Goal: Information Seeking & Learning: Understand process/instructions

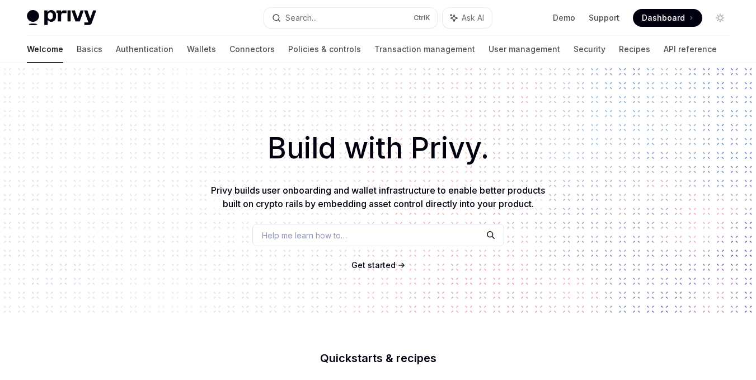
scroll to position [138, 0]
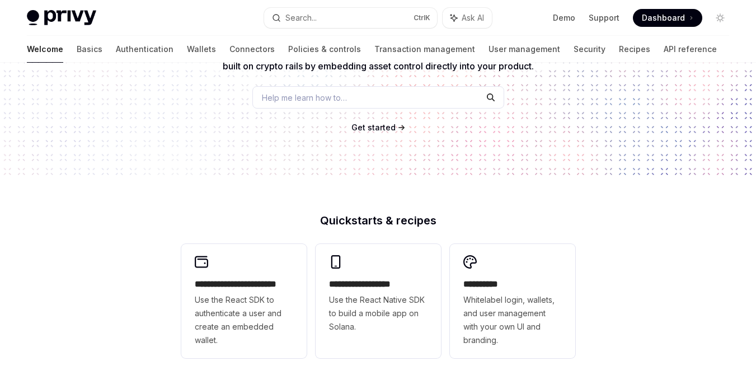
click at [375, 130] on span "Get started" at bounding box center [374, 128] width 44 height 10
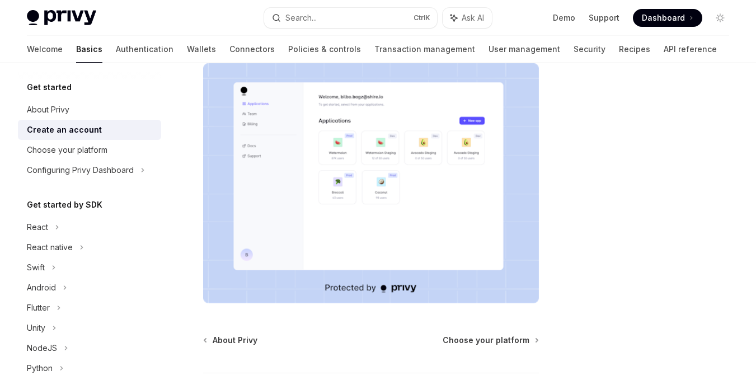
scroll to position [216, 0]
click at [401, 200] on img at bounding box center [371, 184] width 336 height 240
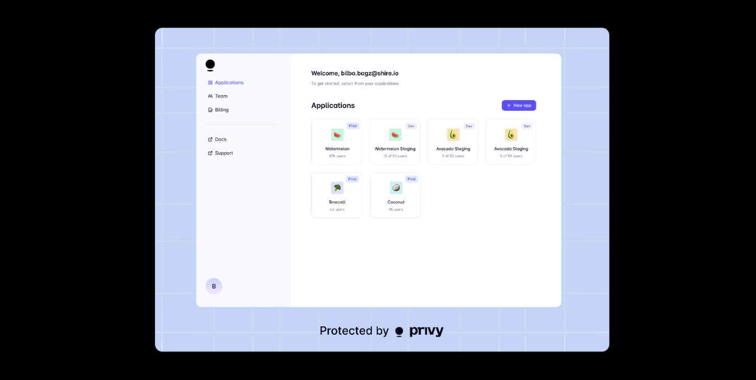
click at [422, 242] on img at bounding box center [382, 190] width 455 height 324
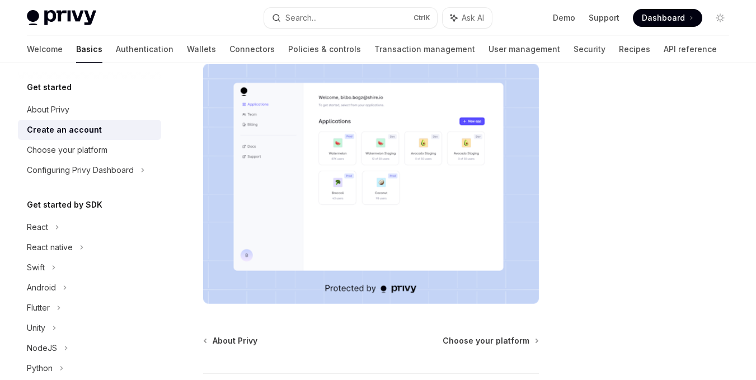
scroll to position [291, 0]
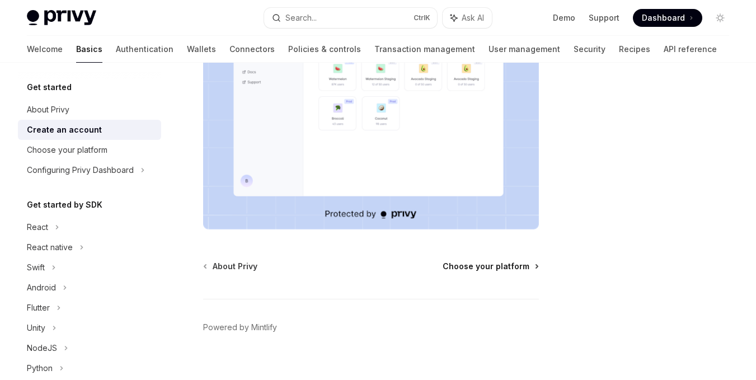
click at [485, 261] on span "Choose your platform" at bounding box center [486, 266] width 87 height 11
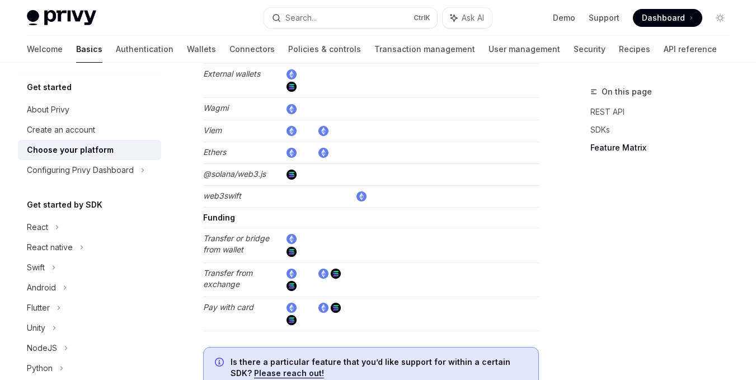
scroll to position [2306, 0]
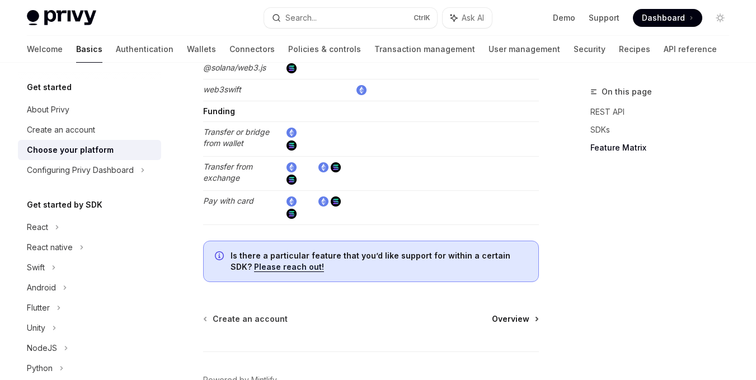
click at [509, 314] on span "Overview" at bounding box center [511, 319] width 38 height 11
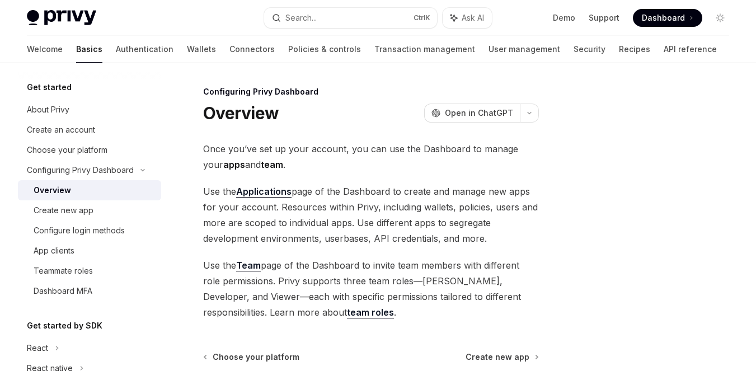
scroll to position [106, 0]
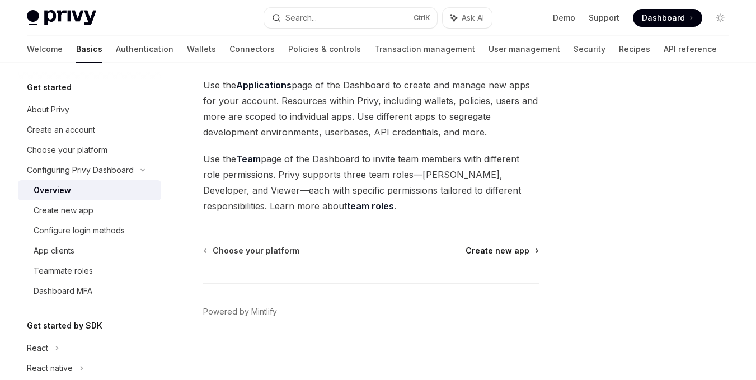
click at [499, 251] on span "Create new app" at bounding box center [498, 250] width 64 height 11
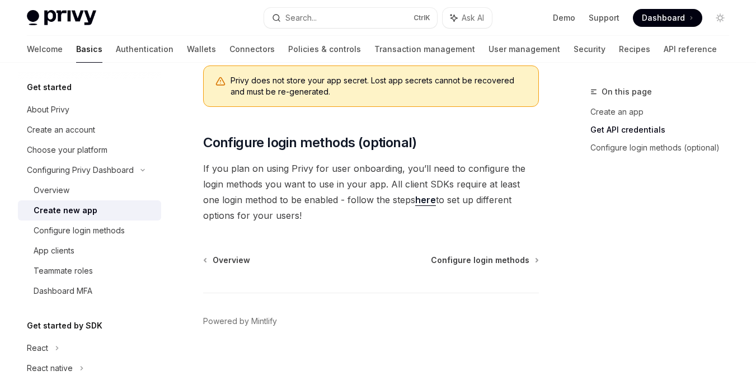
scroll to position [440, 0]
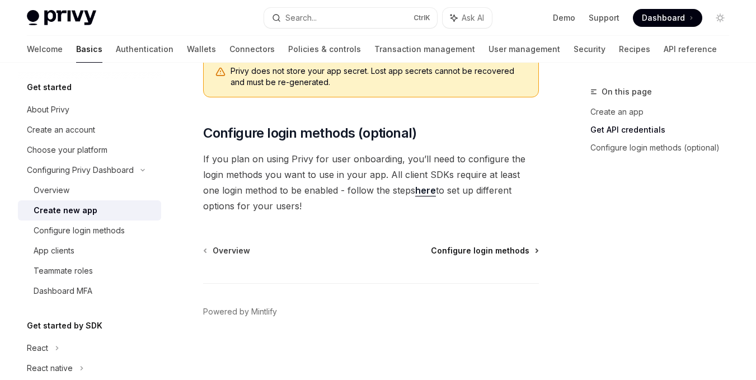
click at [483, 250] on span "Configure login methods" at bounding box center [480, 250] width 99 height 11
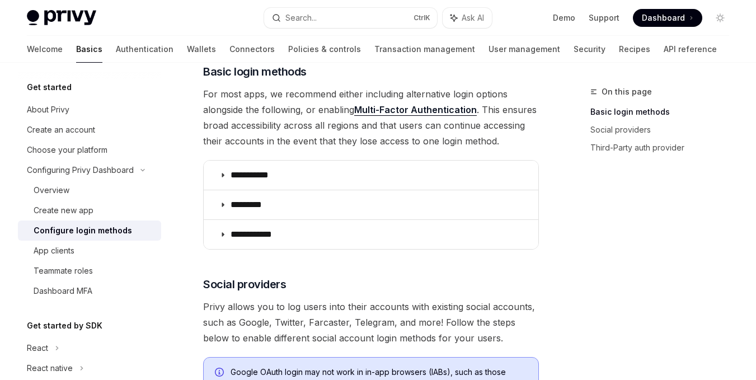
scroll to position [170, 0]
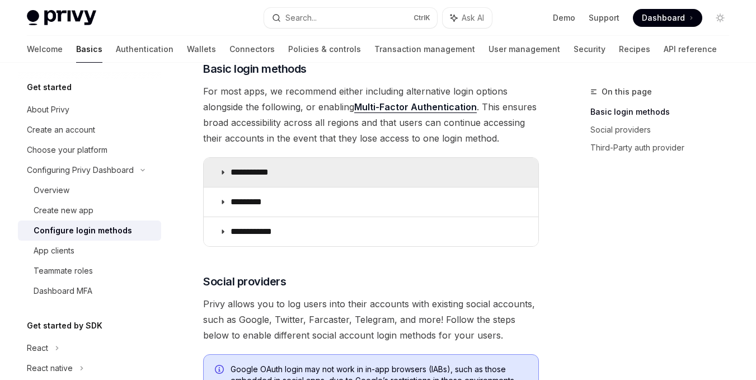
click at [450, 182] on summary "**********" at bounding box center [371, 172] width 335 height 29
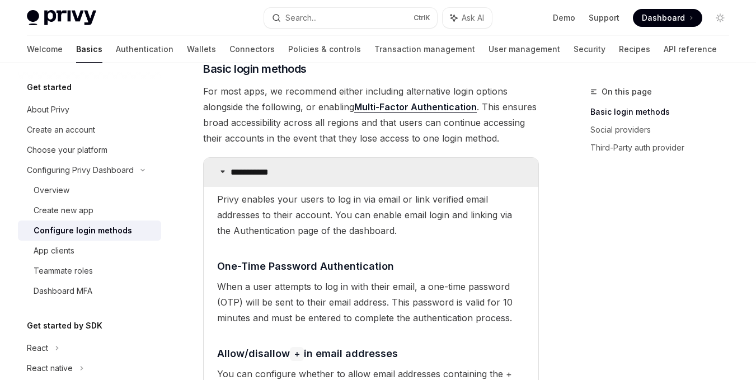
click at [450, 182] on summary "**********" at bounding box center [371, 172] width 335 height 29
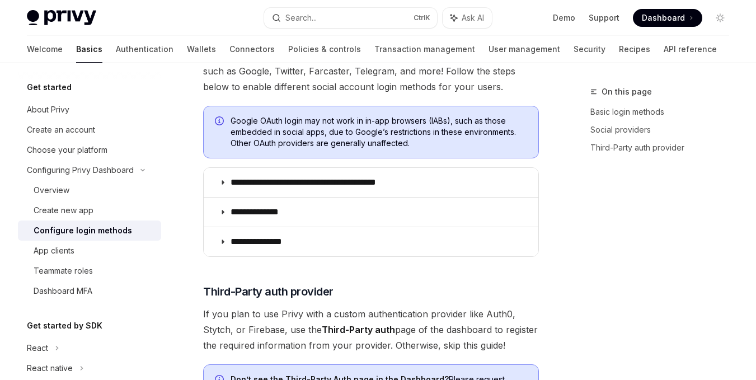
scroll to position [435, 0]
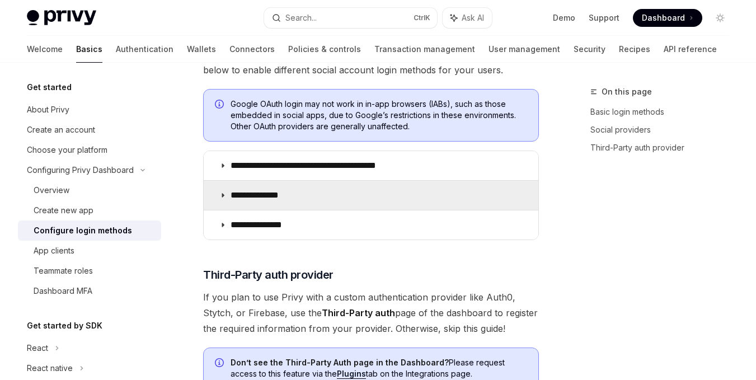
click at [427, 187] on summary "**********" at bounding box center [371, 195] width 335 height 29
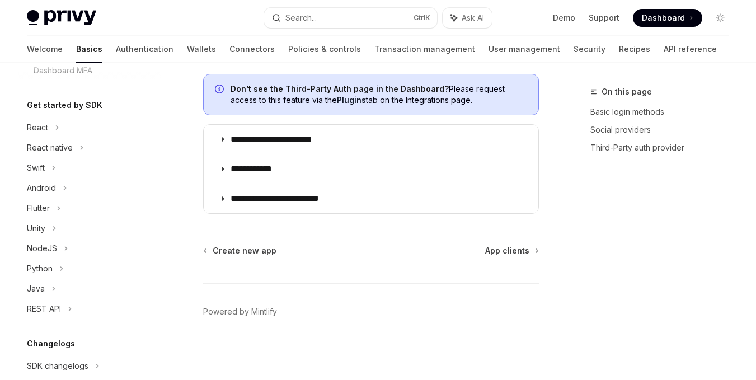
scroll to position [222, 0]
click at [59, 268] on div "Python" at bounding box center [89, 268] width 143 height 20
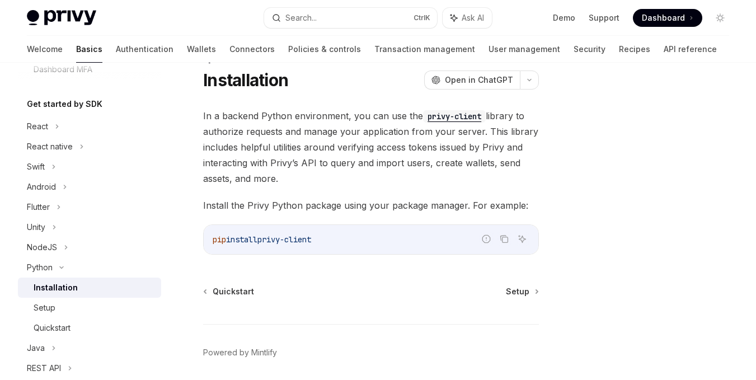
scroll to position [34, 0]
click at [516, 290] on span "Setup" at bounding box center [518, 291] width 24 height 11
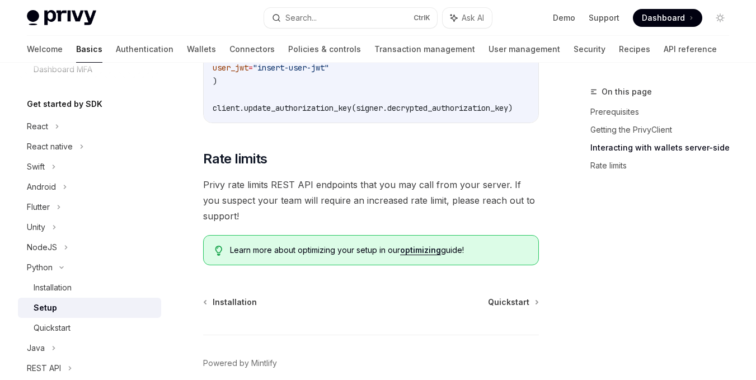
scroll to position [645, 0]
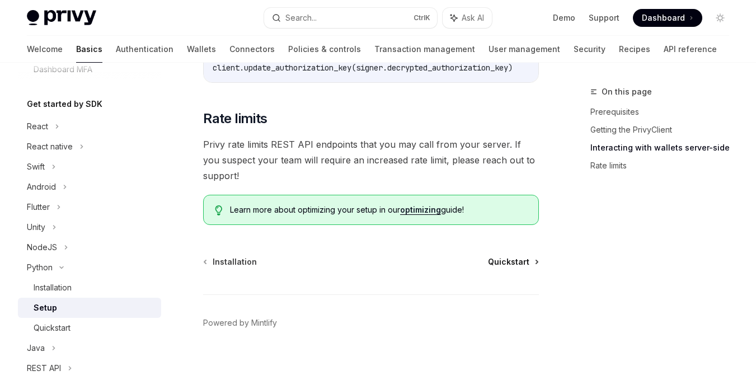
click at [522, 256] on span "Quickstart" at bounding box center [508, 261] width 41 height 11
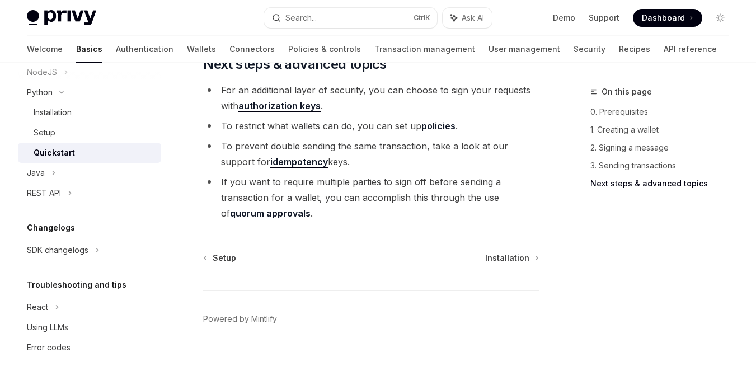
scroll to position [1363, 0]
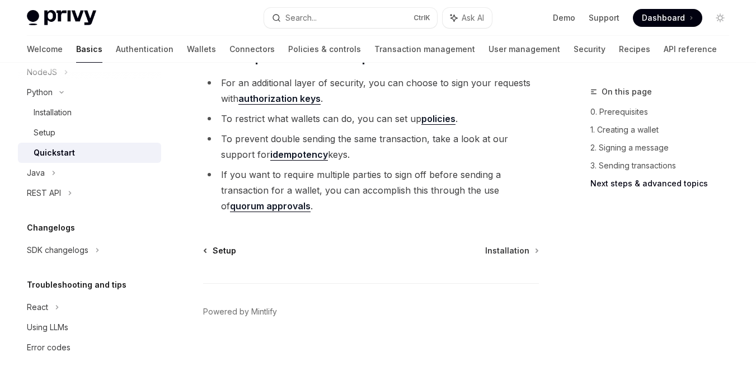
click at [219, 256] on span "Setup" at bounding box center [225, 250] width 24 height 11
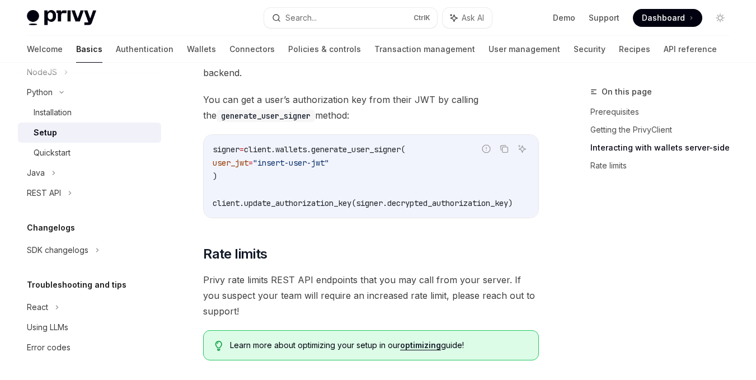
scroll to position [645, 0]
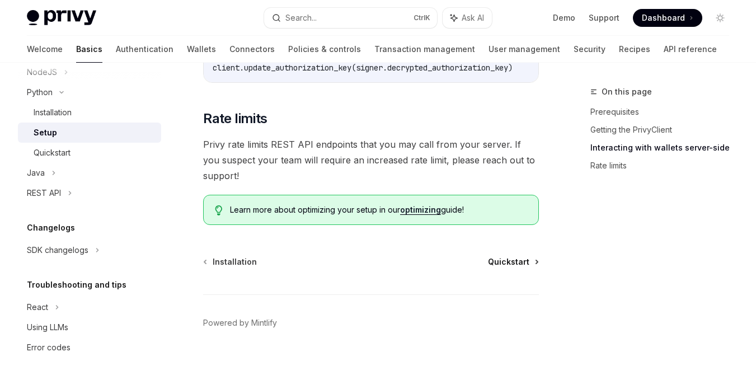
click at [528, 256] on span "Quickstart" at bounding box center [508, 261] width 41 height 11
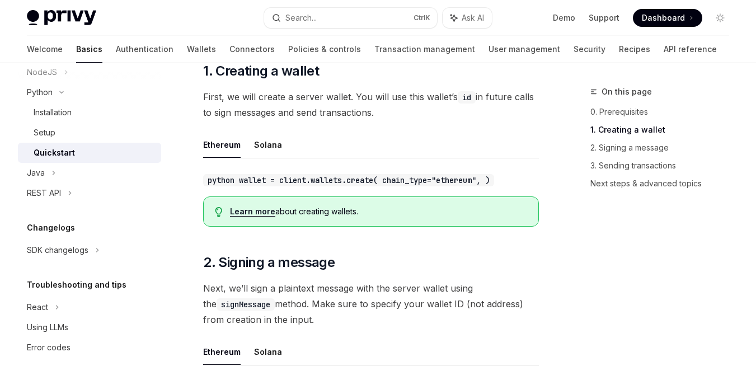
scroll to position [184, 0]
click at [264, 143] on button "Solana" at bounding box center [268, 145] width 28 height 26
type textarea "*"
drag, startPoint x: 229, startPoint y: 147, endPoint x: 236, endPoint y: 177, distance: 31.1
click at [236, 177] on div "Ethereum Solana python wallet = client.wallets.create( chain_type="solana", )" at bounding box center [371, 160] width 336 height 56
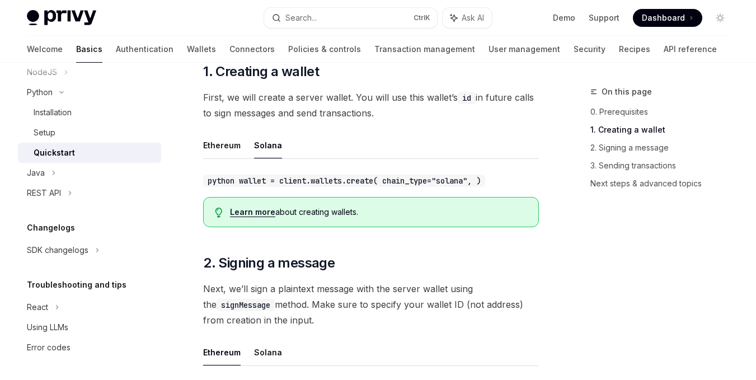
click at [236, 177] on code "python wallet = client.wallets.create( chain_type="solana", )" at bounding box center [344, 181] width 282 height 12
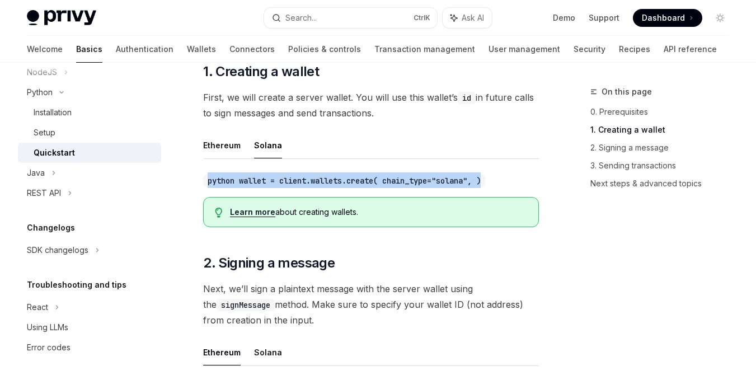
click at [236, 177] on code "python wallet = client.wallets.create( chain_type="solana", )" at bounding box center [344, 181] width 282 height 12
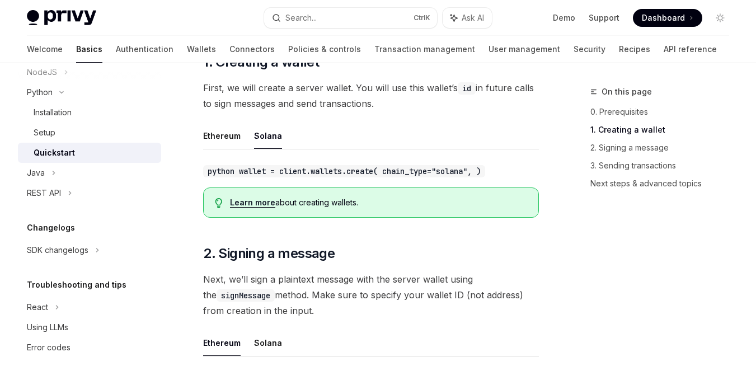
scroll to position [194, 0]
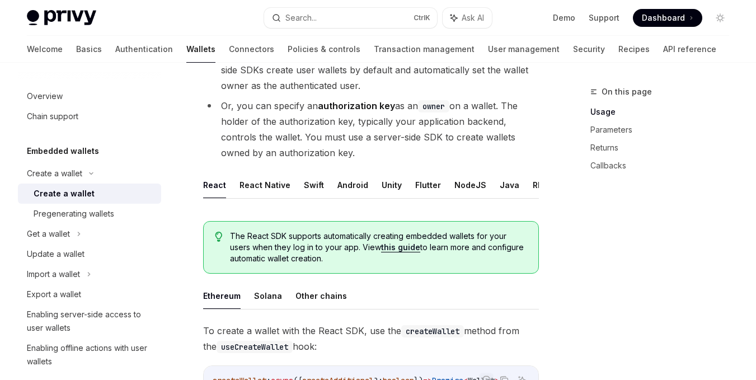
scroll to position [0, 18]
click at [522, 184] on button "REST API" at bounding box center [532, 185] width 35 height 26
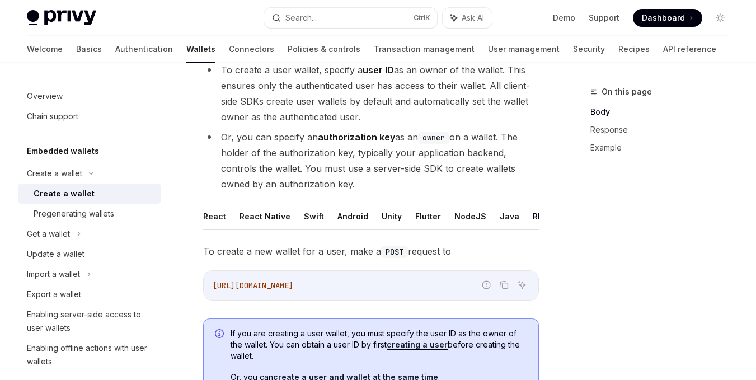
scroll to position [138, 0]
click at [521, 288] on icon "Ask AI" at bounding box center [522, 284] width 7 height 7
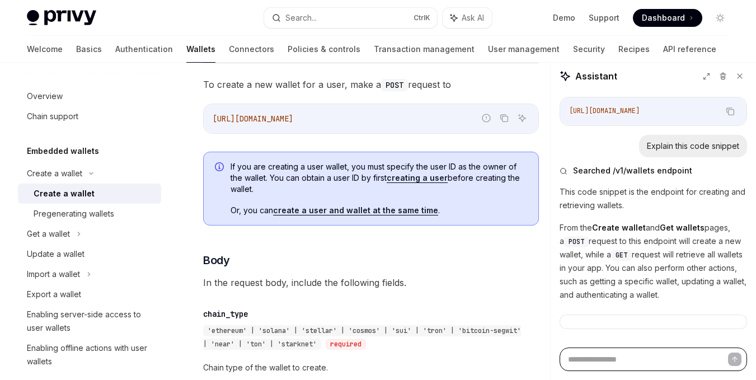
scroll to position [0, 0]
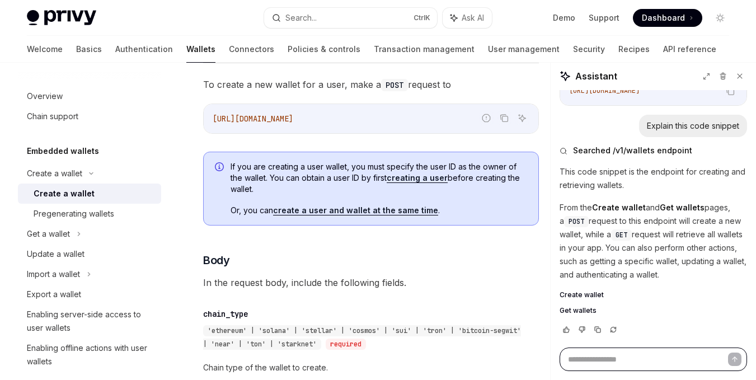
type textarea "*"
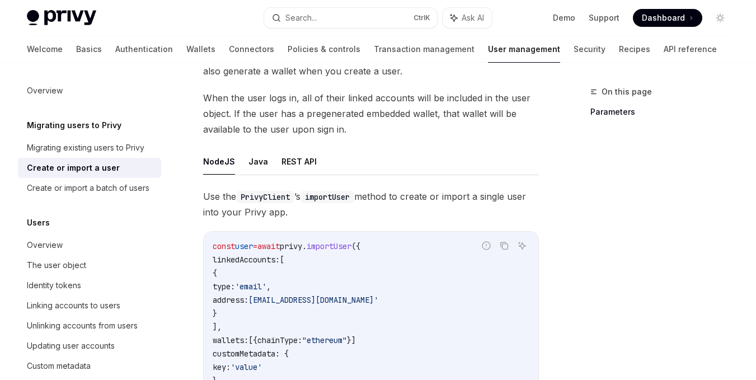
scroll to position [113, 0]
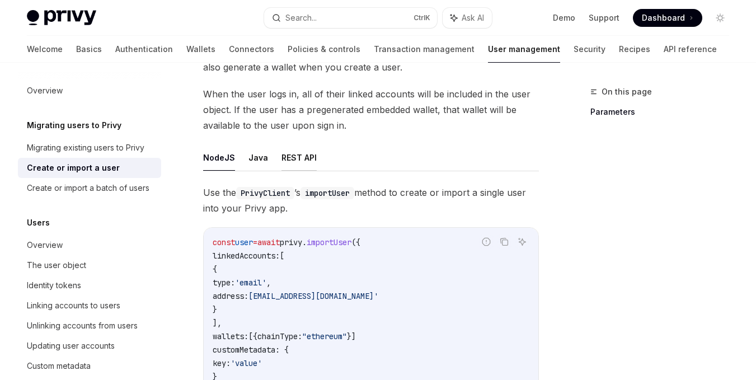
click at [302, 152] on button "REST API" at bounding box center [299, 157] width 35 height 26
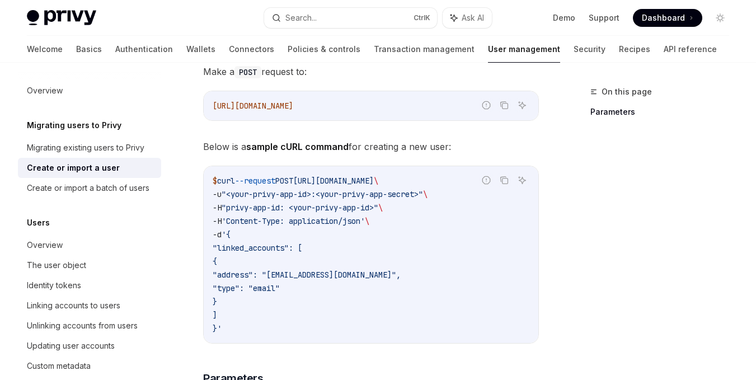
scroll to position [235, 0]
click at [526, 178] on icon "Ask AI" at bounding box center [522, 179] width 9 height 9
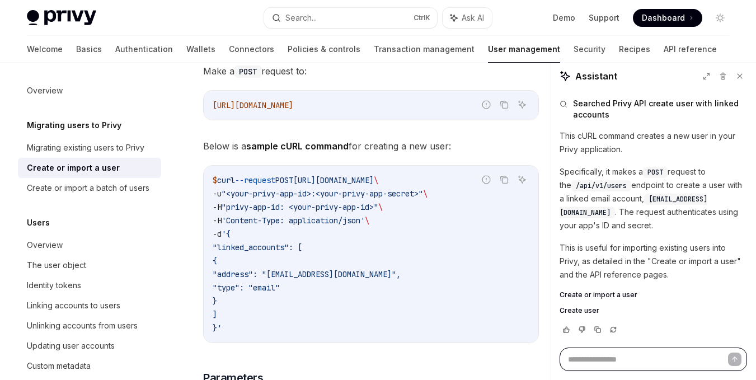
type textarea "*"
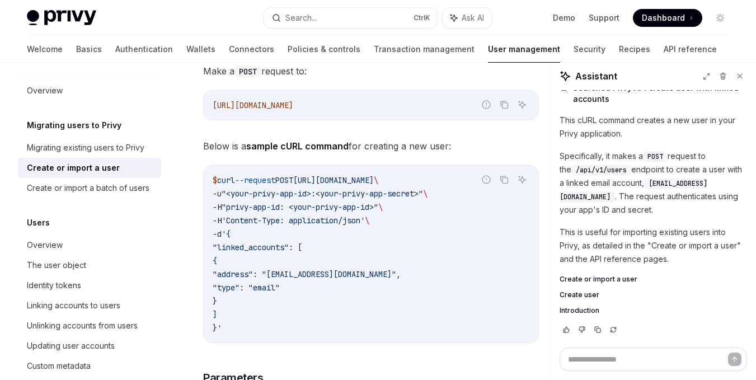
click at [218, 193] on span "-u" at bounding box center [217, 194] width 9 height 10
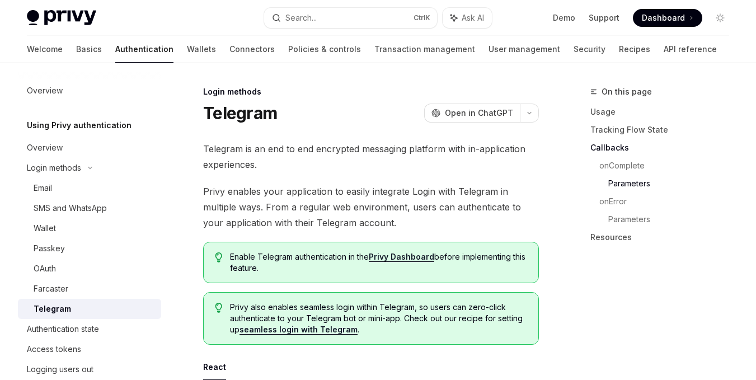
scroll to position [1417, 0]
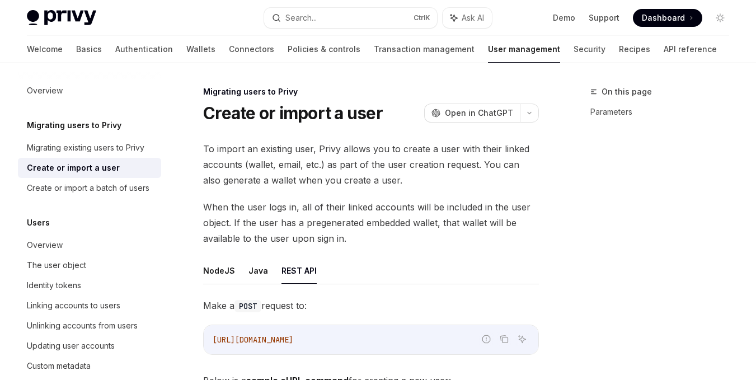
scroll to position [265, 0]
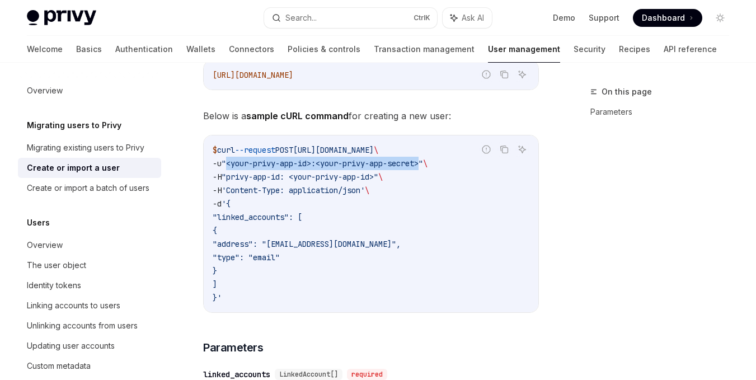
drag, startPoint x: 231, startPoint y: 165, endPoint x: 435, endPoint y: 159, distance: 203.3
click at [423, 159] on span ""<your-privy-app-id>:<your-privy-app-secret>"" at bounding box center [323, 163] width 202 height 10
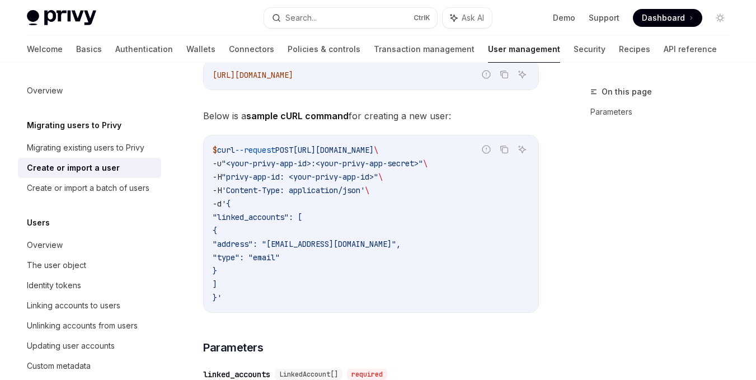
click at [373, 178] on span ""privy-app-id: <your-privy-app-id>"" at bounding box center [300, 177] width 157 height 10
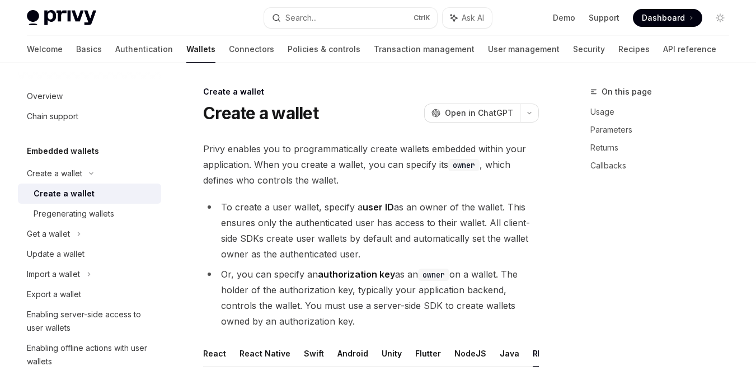
scroll to position [267, 0]
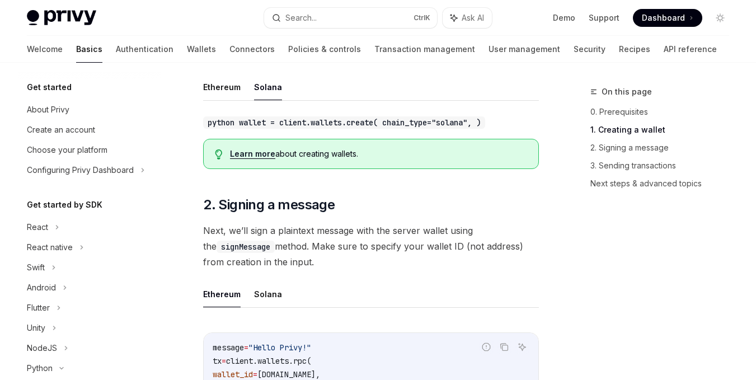
scroll to position [208, 0]
